Goal: Navigation & Orientation: Find specific page/section

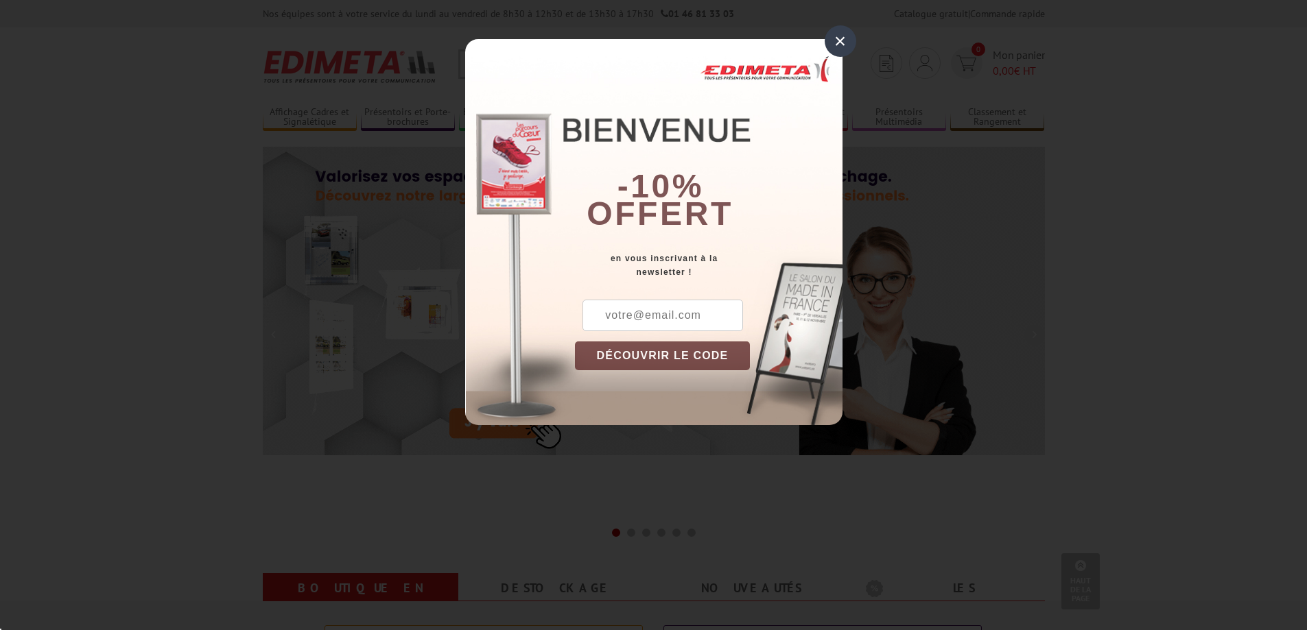
scroll to position [274, 0]
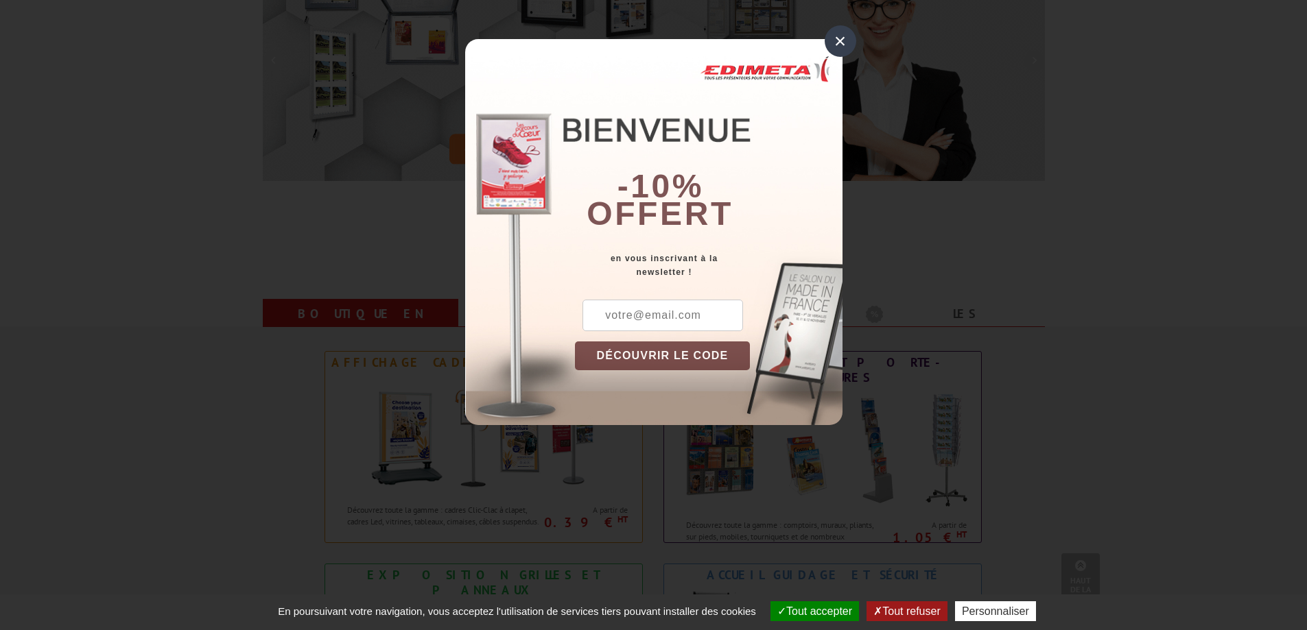
click at [851, 43] on div "×" at bounding box center [840, 41] width 32 height 32
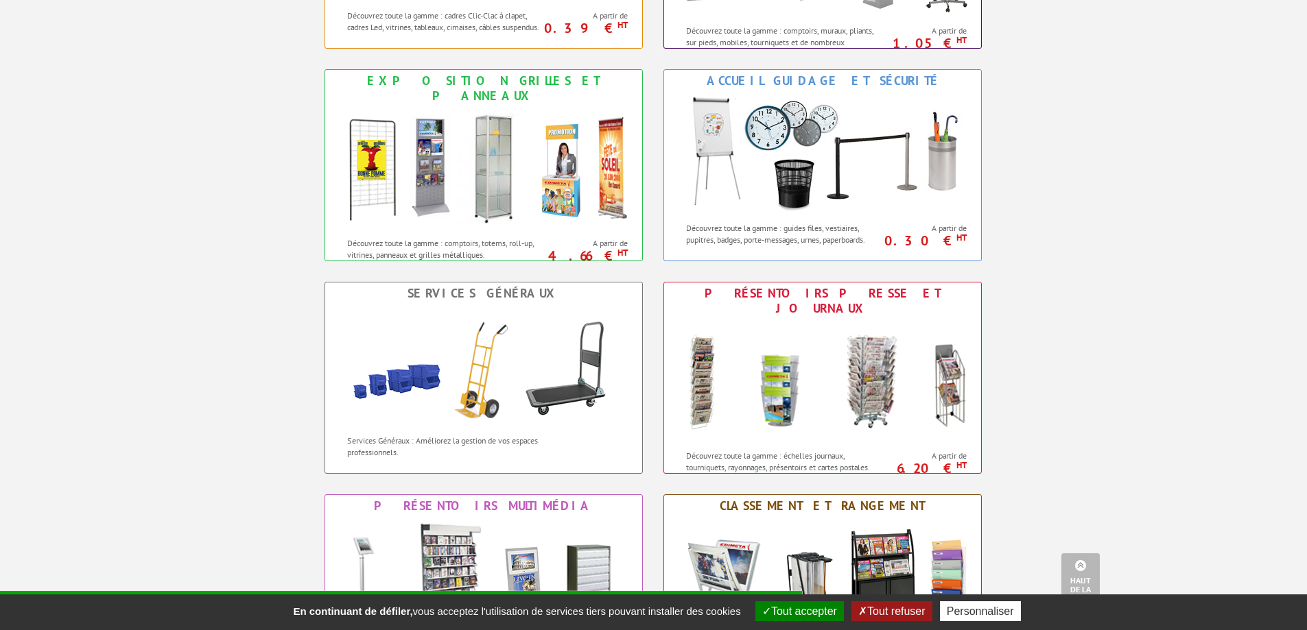
scroll to position [754, 0]
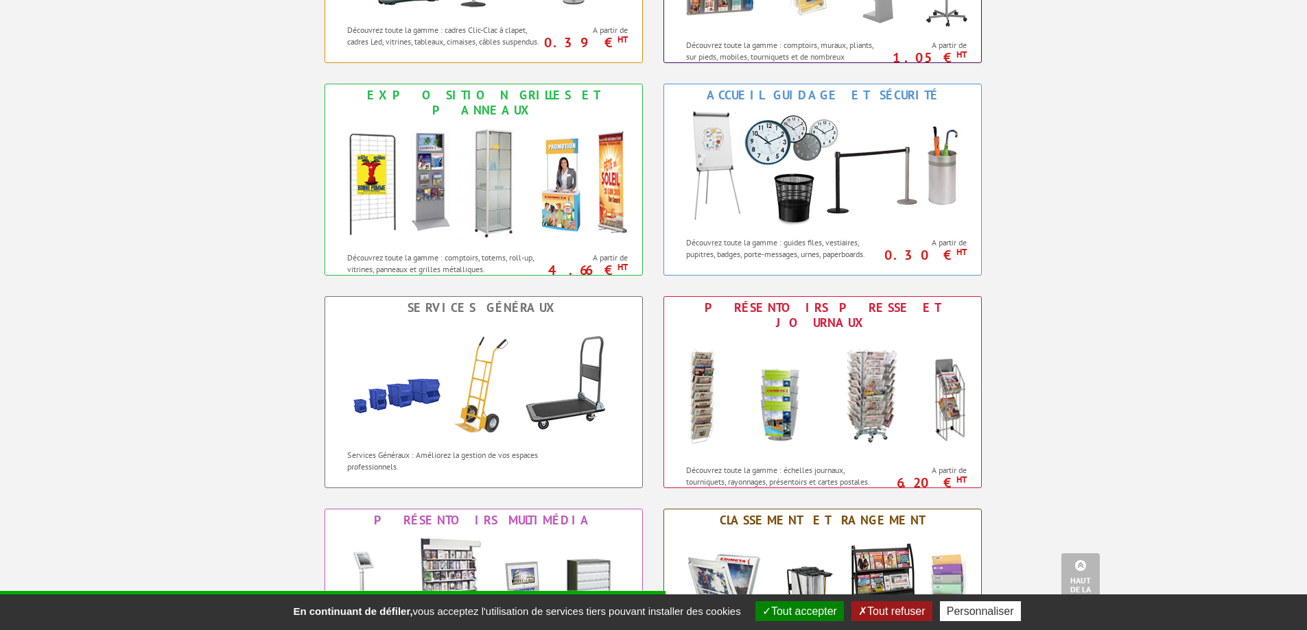
click at [837, 82] on div "Affichage Cadres et Signalétique Découvrez toute la gamme : cadres Clic-Clac à …" at bounding box center [653, 275] width 823 height 851
click at [821, 108] on img at bounding box center [822, 167] width 302 height 123
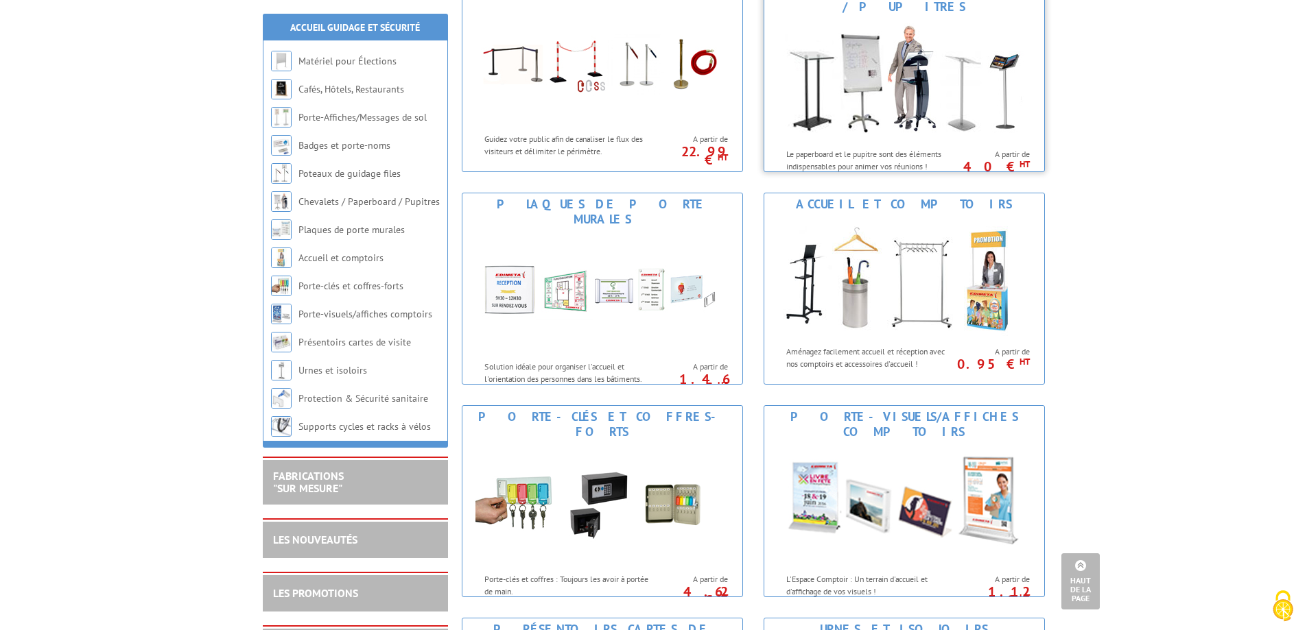
scroll to position [686, 0]
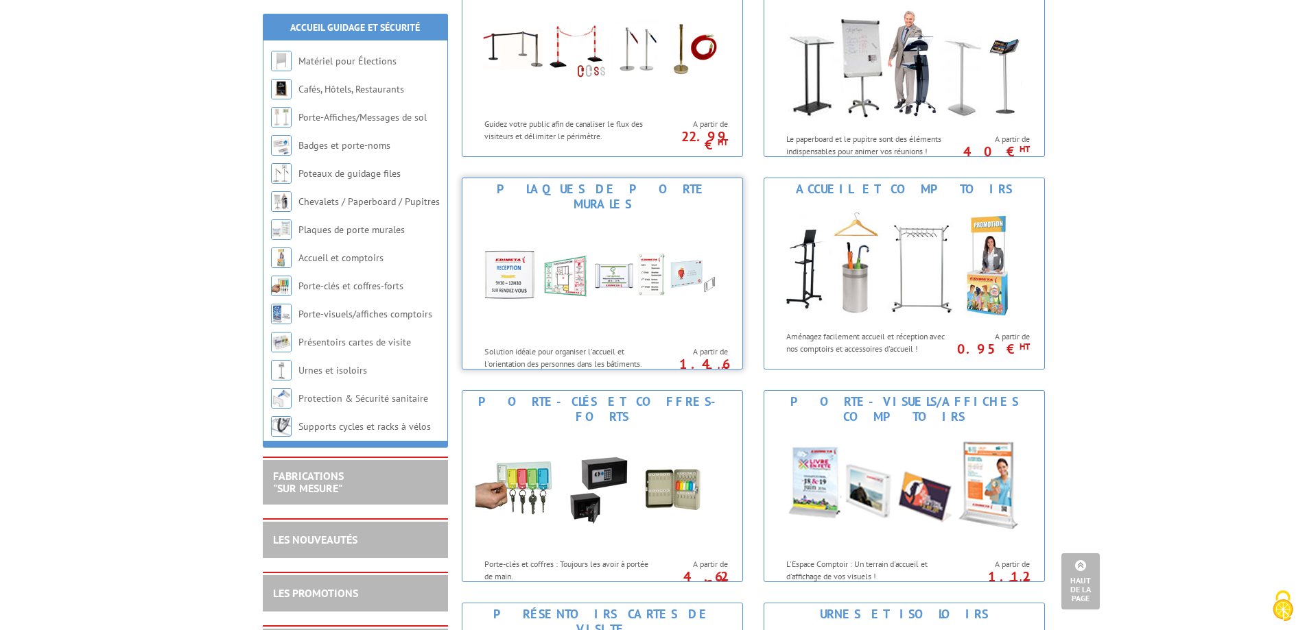
click at [598, 215] on img at bounding box center [602, 276] width 254 height 123
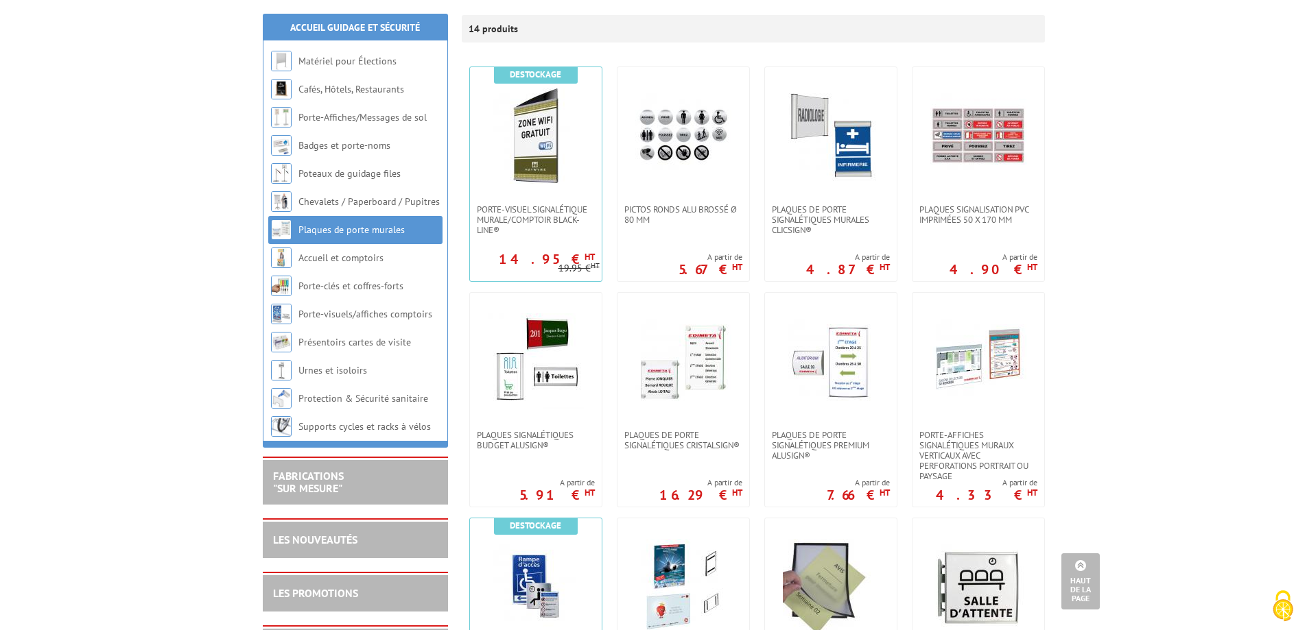
scroll to position [130, 0]
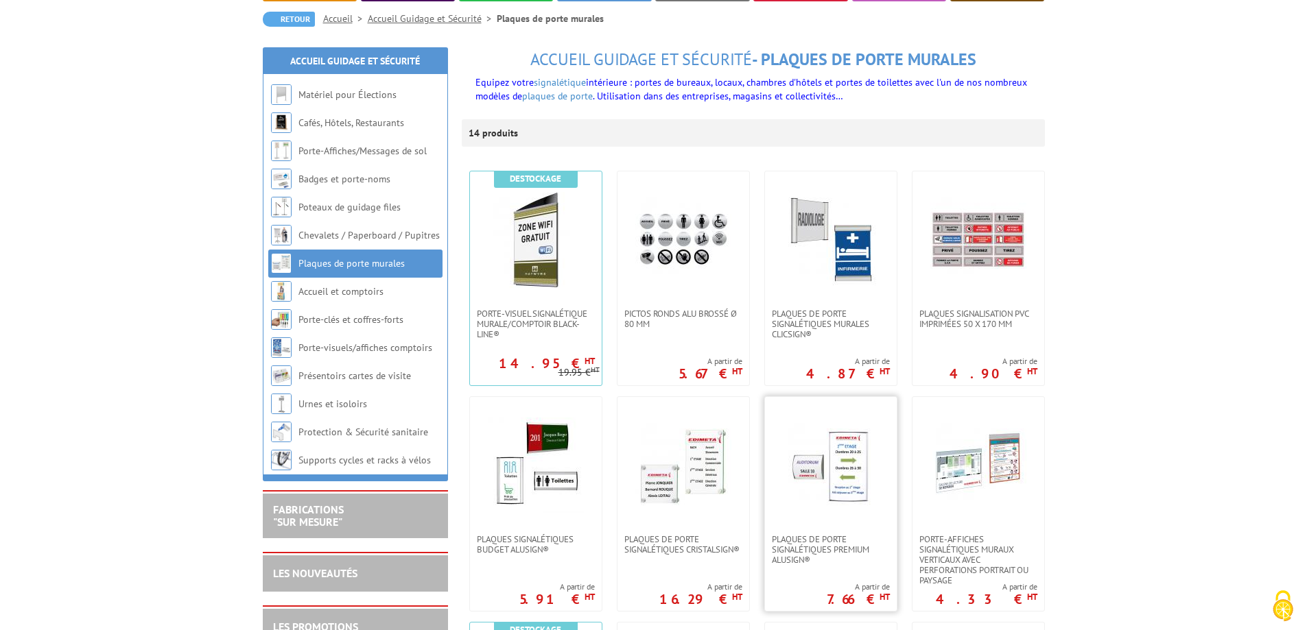
click at [859, 457] on img at bounding box center [831, 466] width 96 height 96
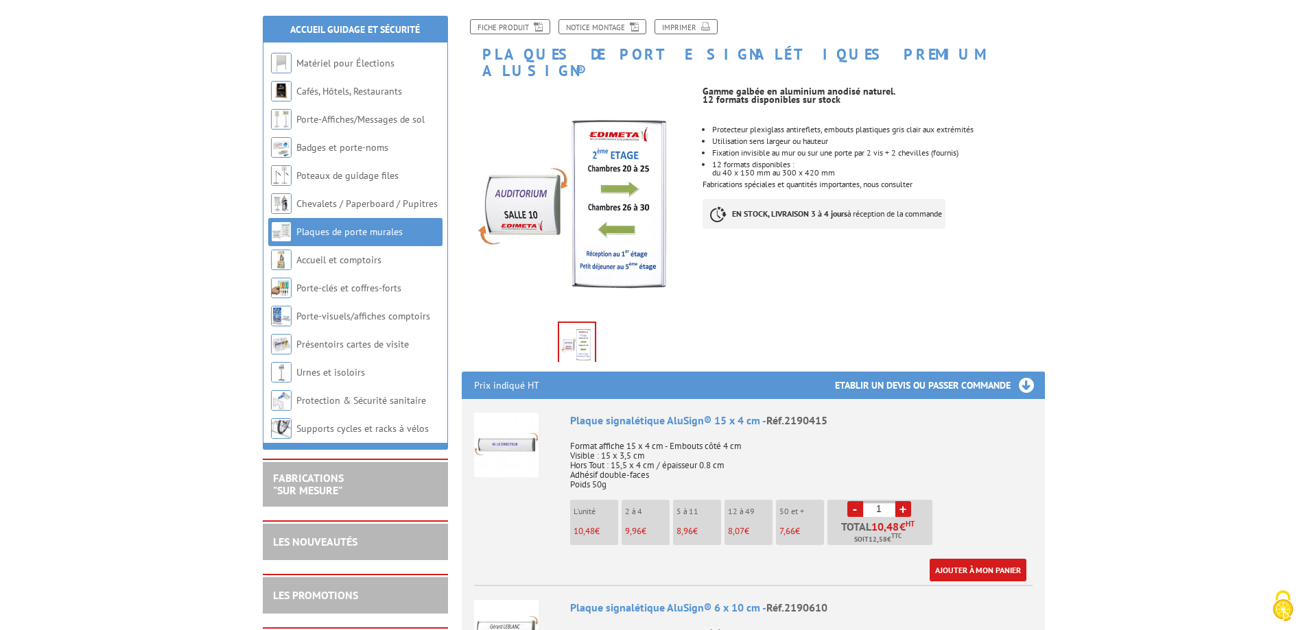
scroll to position [137, 0]
